Goal: Task Accomplishment & Management: Manage account settings

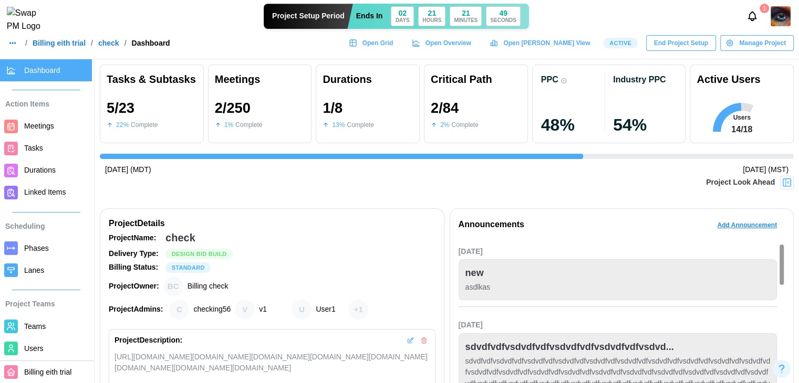
scroll to position [0, 1767]
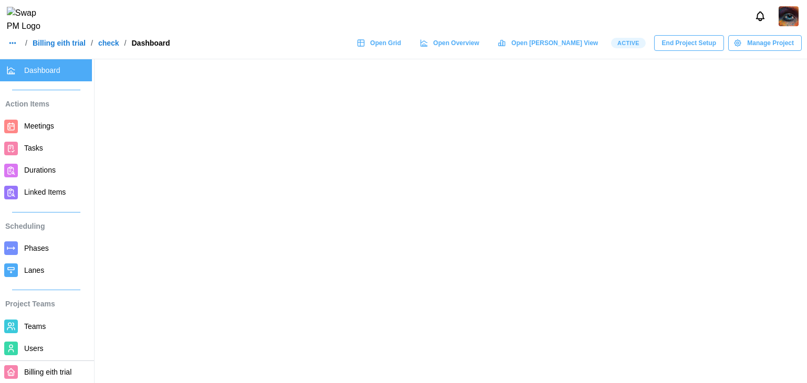
click at [244, 25] on div at bounding box center [403, 16] width 807 height 33
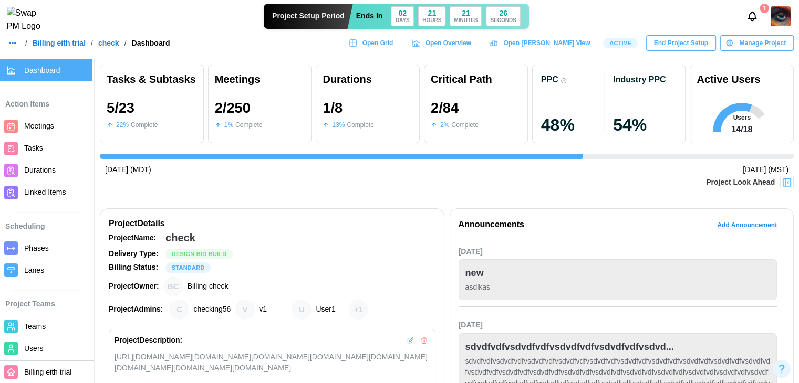
scroll to position [0, 1767]
click at [747, 45] on span "Manage Project" at bounding box center [762, 43] width 47 height 15
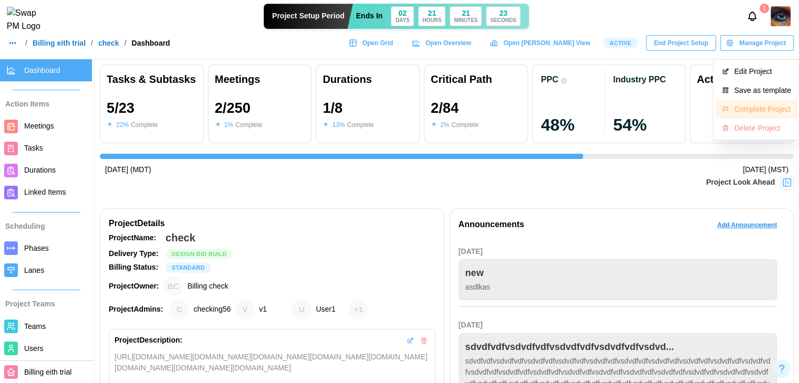
click at [757, 103] on button "Complete Project" at bounding box center [756, 109] width 82 height 19
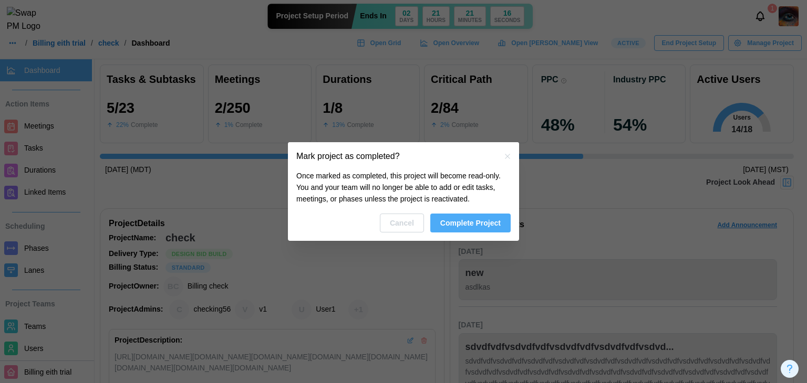
click at [480, 220] on span "Complete Project" at bounding box center [470, 223] width 60 height 18
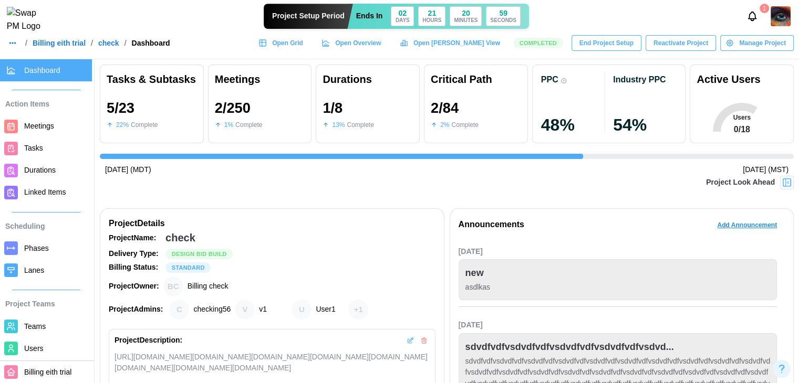
scroll to position [0, 1767]
click at [681, 50] on span "Reactivate Project" at bounding box center [680, 43] width 55 height 15
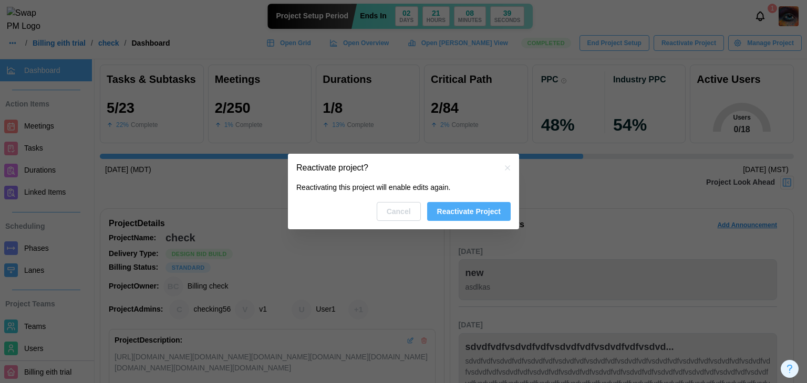
click at [448, 217] on span "Reactivate Project" at bounding box center [469, 212] width 64 height 18
